Goal: Task Accomplishment & Management: Complete application form

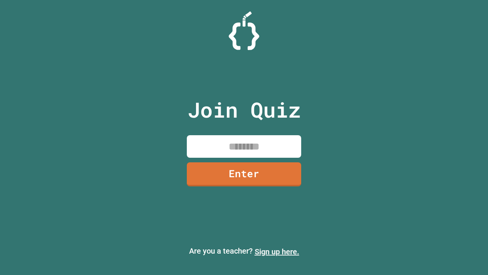
click at [277, 251] on link "Sign up here." at bounding box center [277, 251] width 45 height 9
